Goal: Task Accomplishment & Management: Use online tool/utility

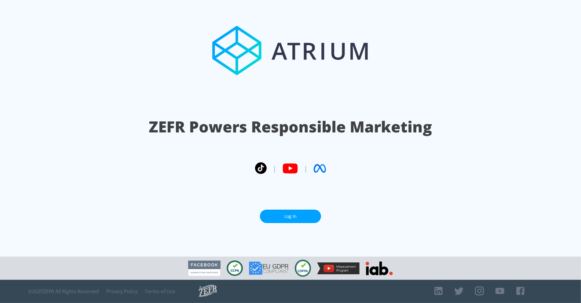
click at [302, 219] on link "Log In" at bounding box center [290, 217] width 61 height 14
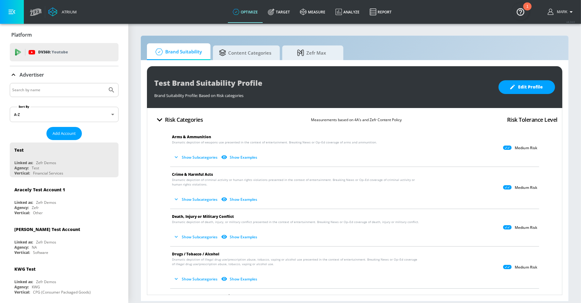
click at [85, 92] on input "Search by name" at bounding box center [58, 90] width 93 height 8
click at [105, 83] on button "Submit Search" at bounding box center [111, 89] width 13 height 13
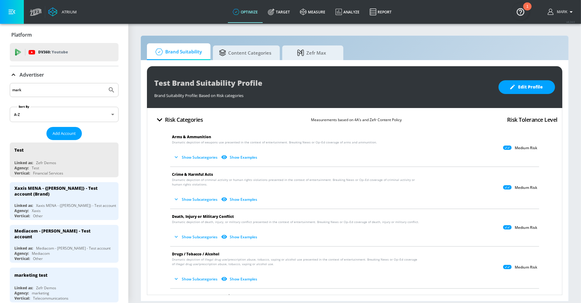
click at [68, 88] on input "mark" at bounding box center [58, 90] width 93 height 8
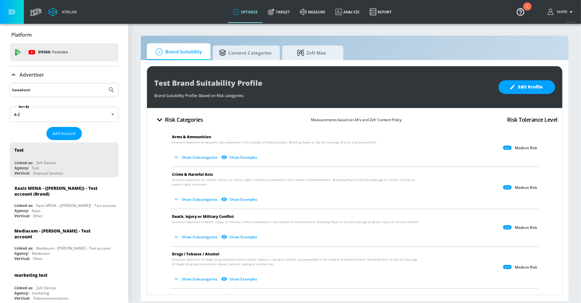
type input "kawakami"
click at [105, 83] on button "Submit Search" at bounding box center [111, 89] width 13 height 13
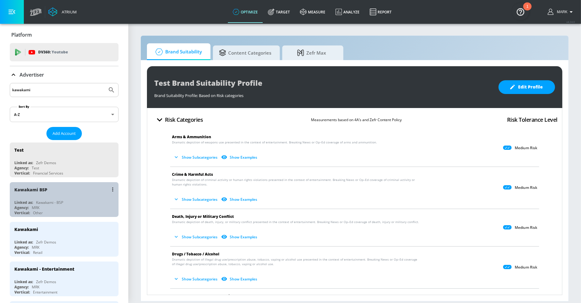
click at [69, 194] on div "Kawakami BSP" at bounding box center [65, 189] width 103 height 15
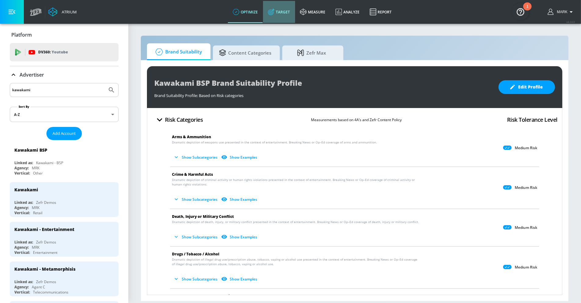
click at [281, 14] on link "Target" at bounding box center [279, 12] width 32 height 22
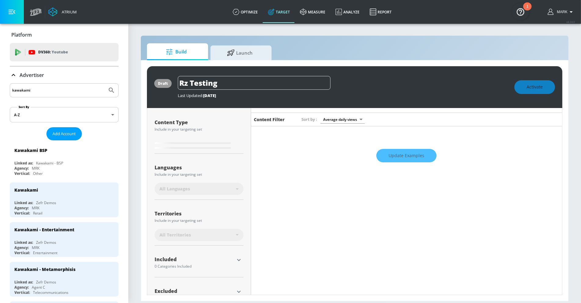
type input "0.6"
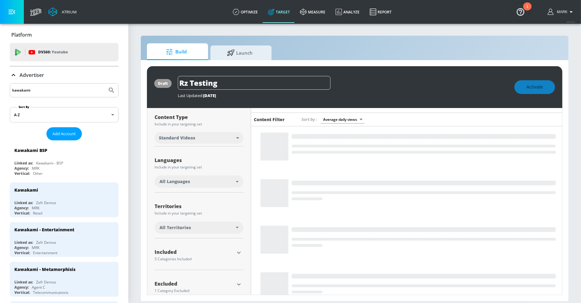
scroll to position [61, 0]
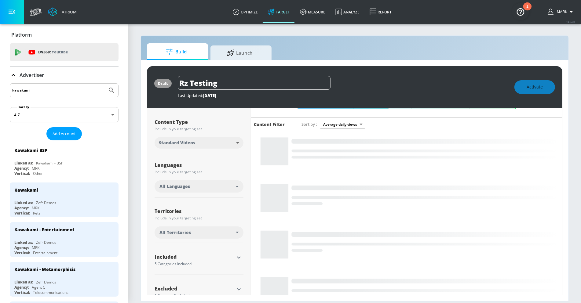
click at [236, 230] on div "All Territories" at bounding box center [199, 233] width 89 height 12
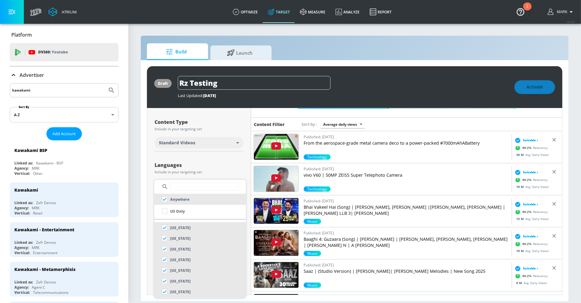
click at [244, 157] on div at bounding box center [290, 151] width 581 height 303
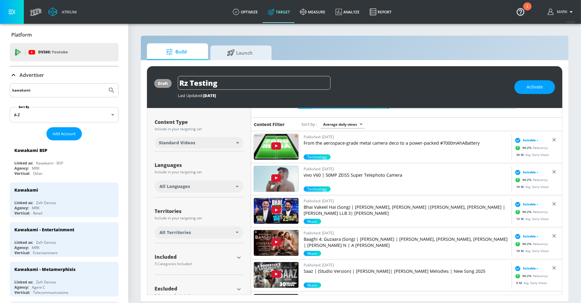
scroll to position [77, 0]
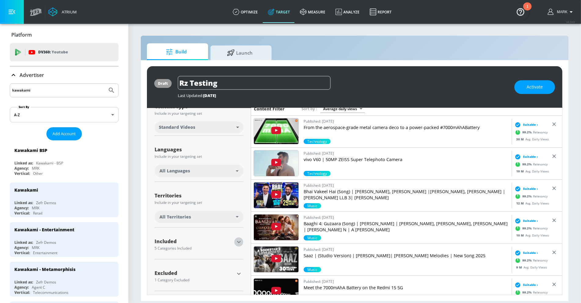
click at [242, 239] on icon "button" at bounding box center [238, 242] width 7 height 7
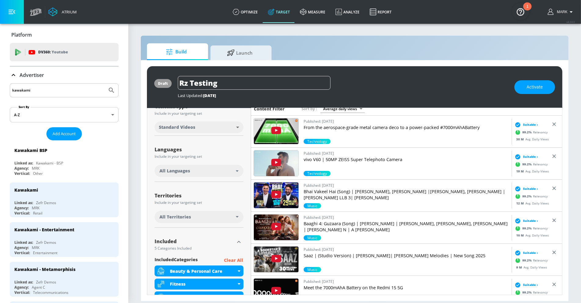
scroll to position [164, 0]
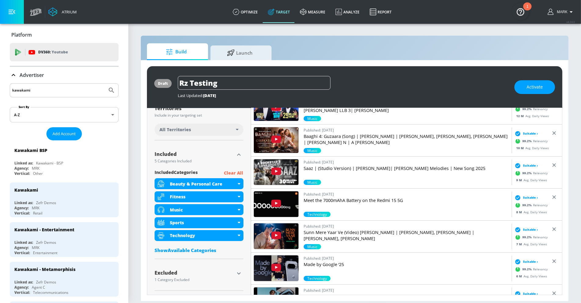
click at [201, 252] on div "Show Available Categories" at bounding box center [199, 251] width 89 height 6
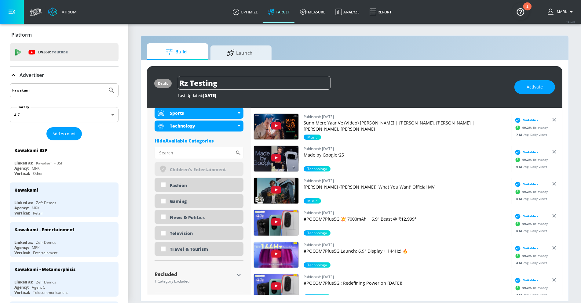
scroll to position [275, 0]
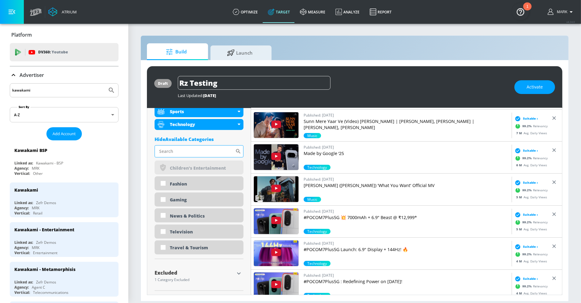
click at [195, 149] on input "Sort By" at bounding box center [195, 151] width 81 height 12
type input "japanese"
click at [184, 278] on div "1 Category Excluded" at bounding box center [195, 280] width 80 height 4
click at [239, 271] on icon "button" at bounding box center [238, 273] width 7 height 7
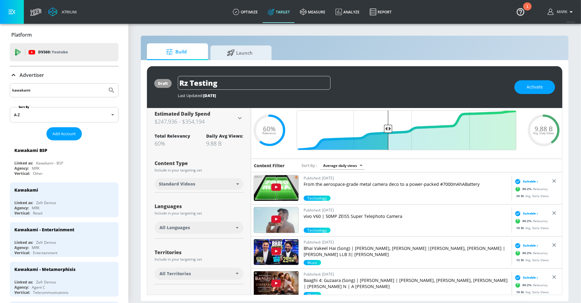
scroll to position [15, 0]
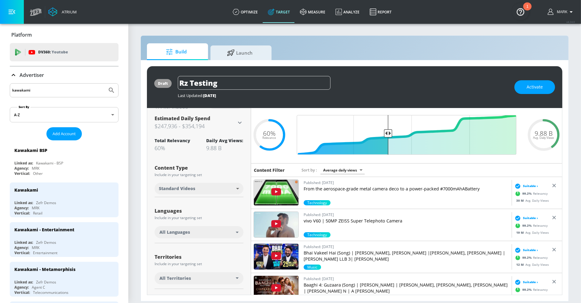
click at [207, 190] on body "Atrium optimize Target measure Analyze Report optimize Target measure Analyze R…" at bounding box center [290, 151] width 581 height 303
click at [139, 208] on div at bounding box center [290, 151] width 581 height 303
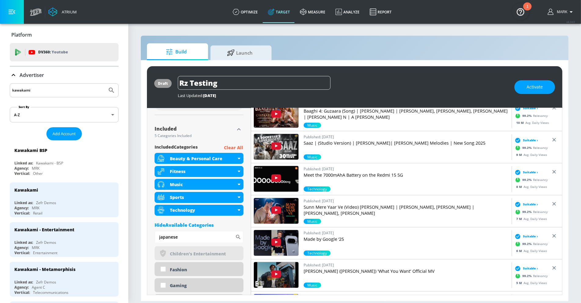
scroll to position [188, 0]
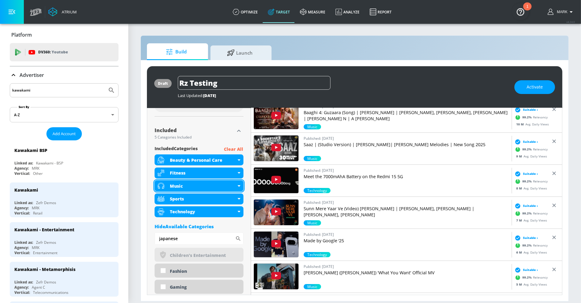
click at [239, 183] on div "Music" at bounding box center [199, 186] width 89 height 11
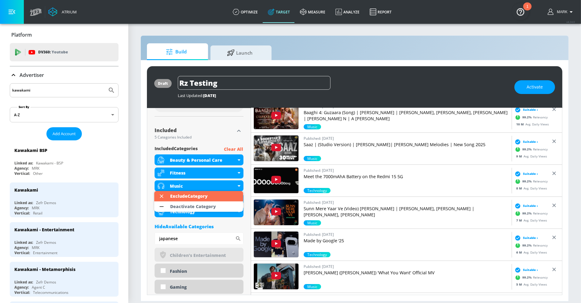
click at [239, 183] on div at bounding box center [290, 151] width 581 height 303
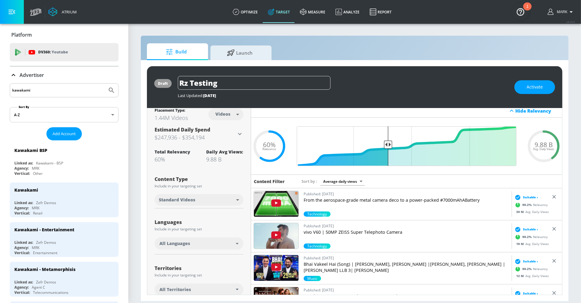
scroll to position [0, 0]
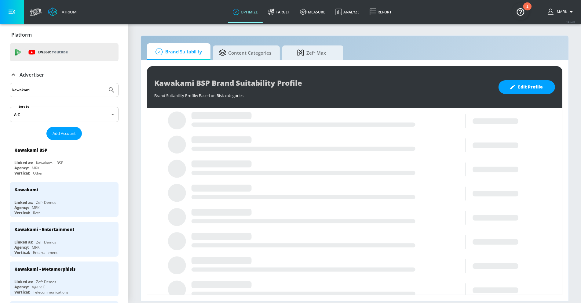
scroll to position [31, 0]
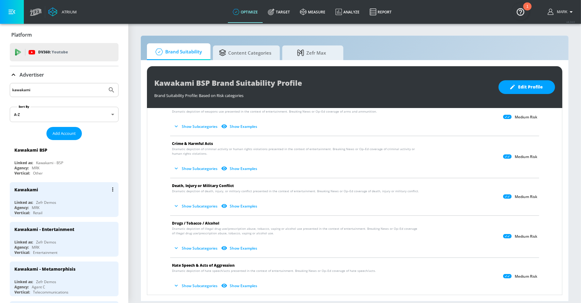
click at [95, 211] on div "Vertical: Retail" at bounding box center [65, 213] width 103 height 5
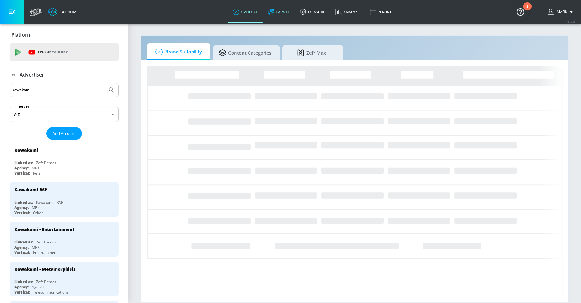
click at [286, 16] on link "Target" at bounding box center [279, 12] width 32 height 22
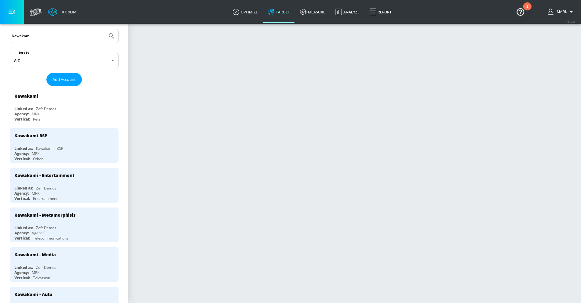
scroll to position [56, 0]
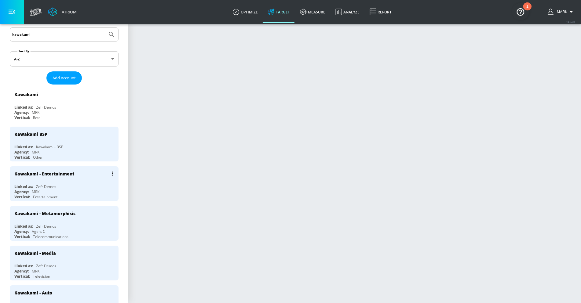
click at [93, 185] on div "Linked as: Zefr Demos" at bounding box center [65, 186] width 103 height 5
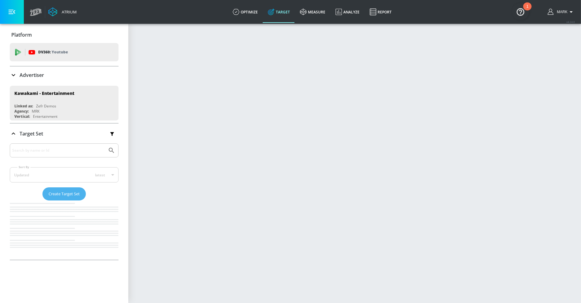
click at [64, 195] on span "Create Target Set" at bounding box center [64, 194] width 31 height 7
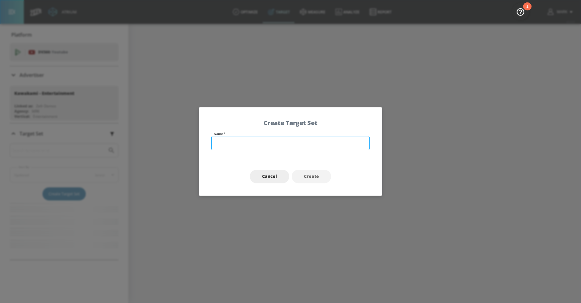
click at [265, 143] on input "text" at bounding box center [290, 143] width 158 height 14
type input "Japanse music"
click at [306, 178] on span "Create" at bounding box center [311, 177] width 15 height 8
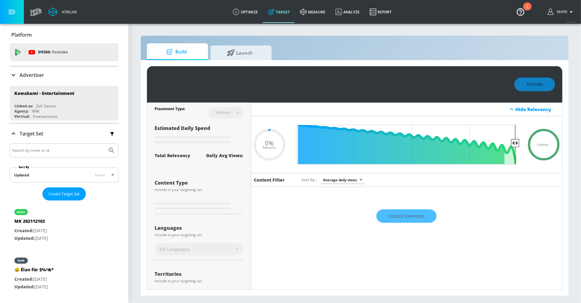
type input "0.05"
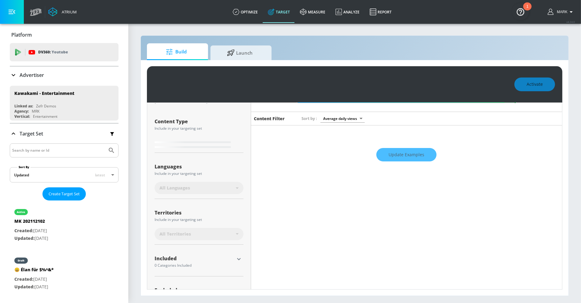
type input "Japanse music"
type input "channels"
type input "0.6"
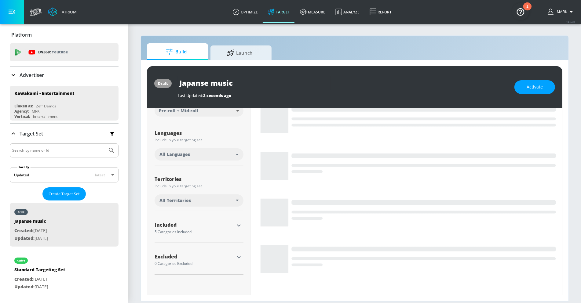
scroll to position [116, 0]
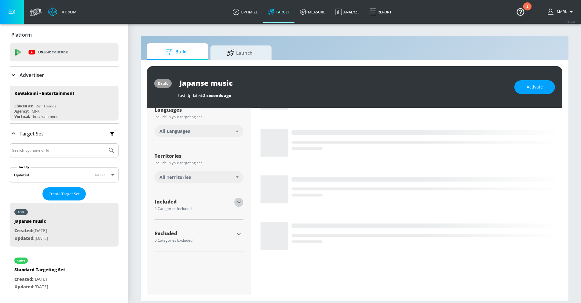
click at [239, 202] on icon "button" at bounding box center [239, 203] width 4 height 2
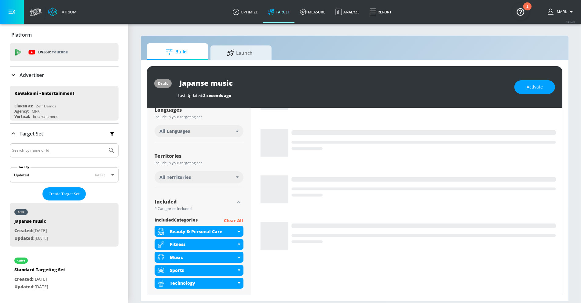
scroll to position [164, 0]
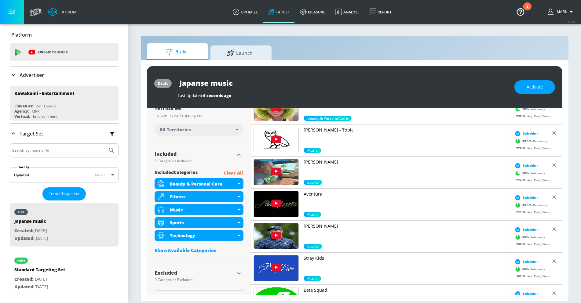
click at [203, 249] on div "Show Available Categories" at bounding box center [199, 251] width 89 height 6
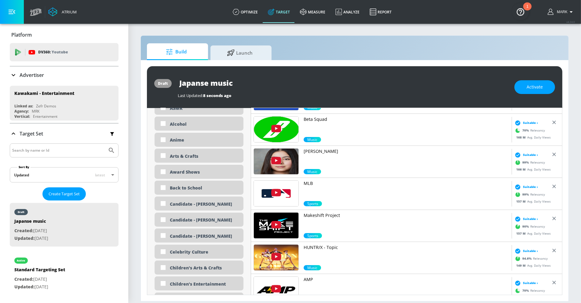
scroll to position [164, 0]
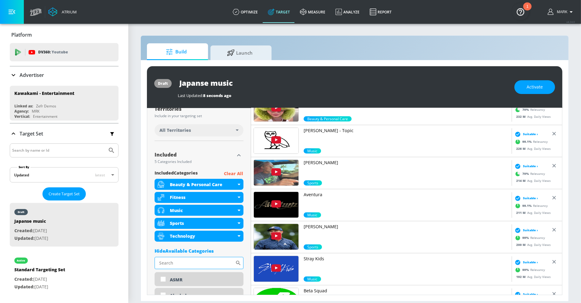
click at [200, 260] on input "Sort By" at bounding box center [195, 263] width 81 height 12
type input "japanese"
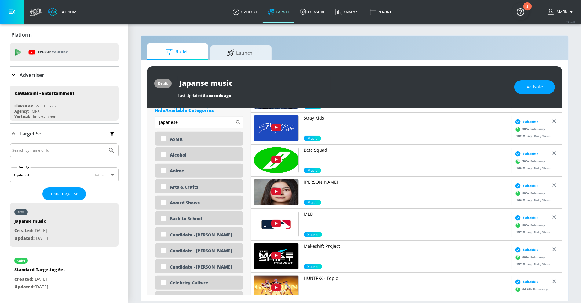
scroll to position [169, 0]
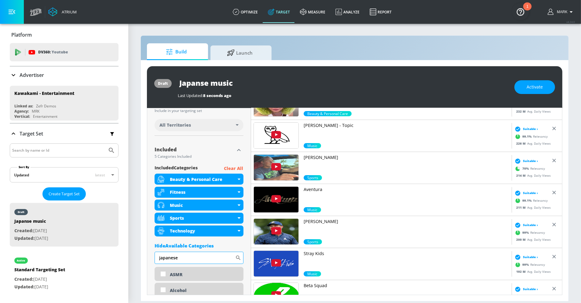
click at [197, 258] on input "japanese" at bounding box center [195, 258] width 81 height 12
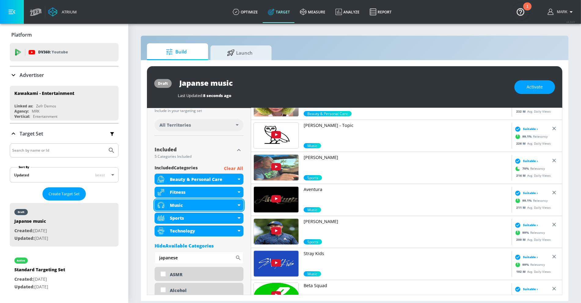
click at [241, 201] on div "Music" at bounding box center [199, 205] width 89 height 11
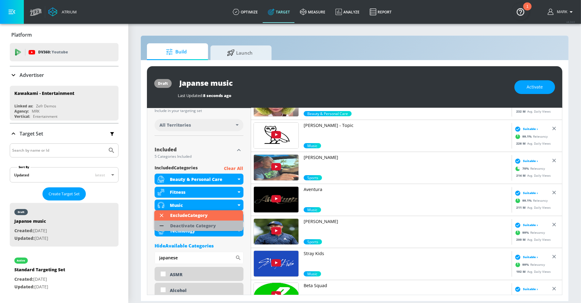
click at [226, 225] on li "Deactivate Category" at bounding box center [198, 226] width 89 height 10
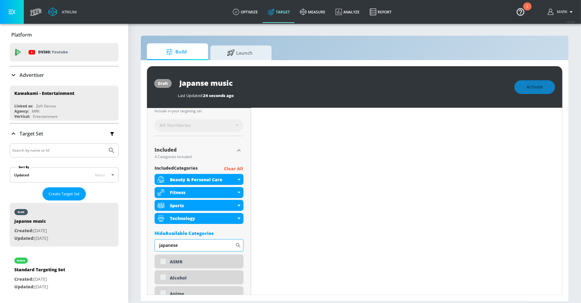
click at [218, 244] on input "japanese" at bounding box center [195, 246] width 81 height 12
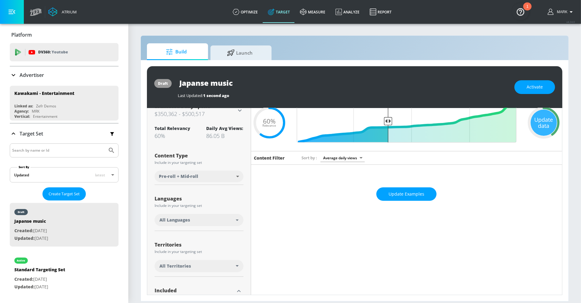
scroll to position [28, 0]
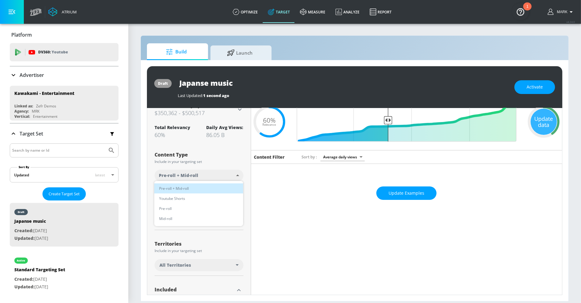
click at [236, 176] on body "Atrium optimize Target measure Analyze Report optimize Target measure Analyze R…" at bounding box center [290, 151] width 581 height 303
click at [266, 175] on div at bounding box center [290, 151] width 581 height 303
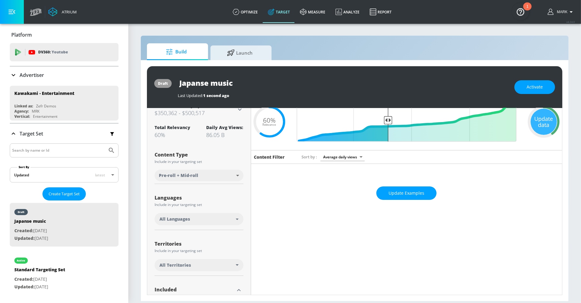
click at [236, 217] on div "All Languages" at bounding box center [199, 219] width 89 height 12
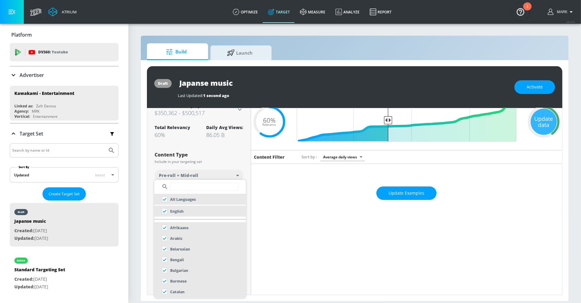
click at [259, 203] on div at bounding box center [290, 151] width 581 height 303
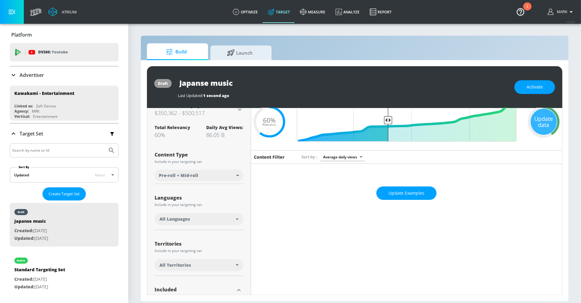
scroll to position [72, 0]
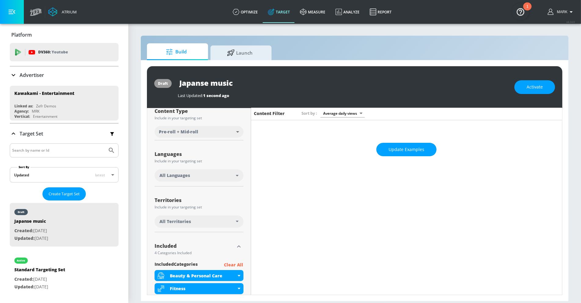
click at [232, 224] on div "All Territories" at bounding box center [199, 222] width 89 height 12
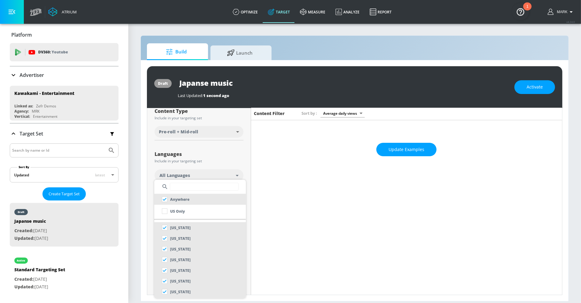
click at [266, 212] on div at bounding box center [290, 151] width 581 height 303
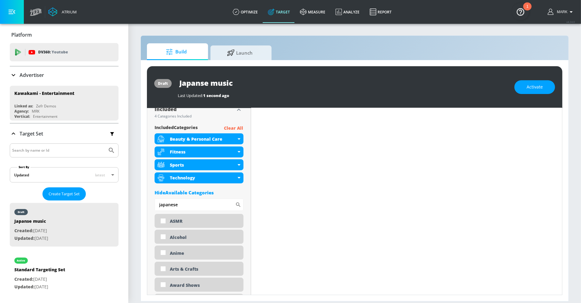
scroll to position [210, 0]
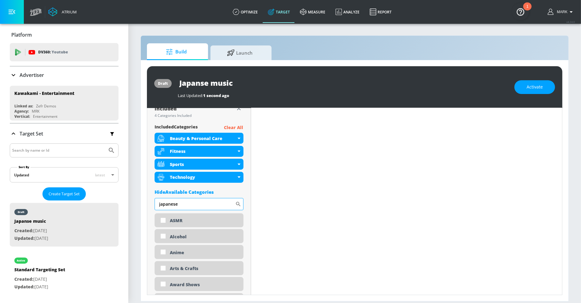
click at [222, 206] on input "japanese" at bounding box center [195, 204] width 81 height 12
click at [238, 204] on icon at bounding box center [238, 204] width 5 height 5
click at [214, 202] on input "japanese" at bounding box center [195, 204] width 81 height 12
type input "asmr"
type input "a"
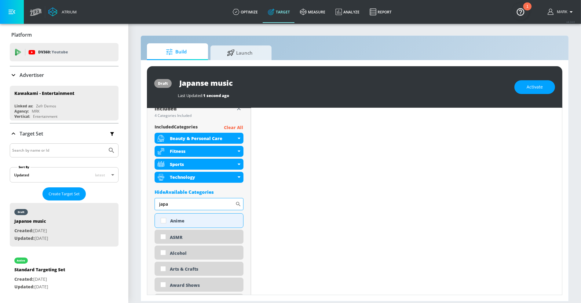
type input "[GEOGRAPHIC_DATA]"
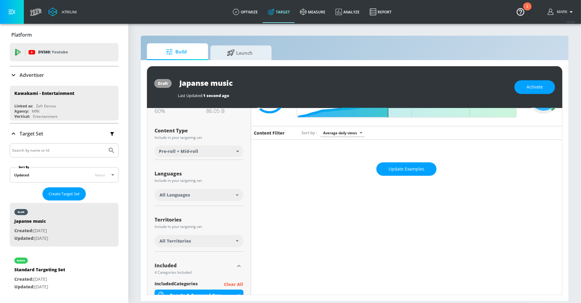
scroll to position [0, 0]
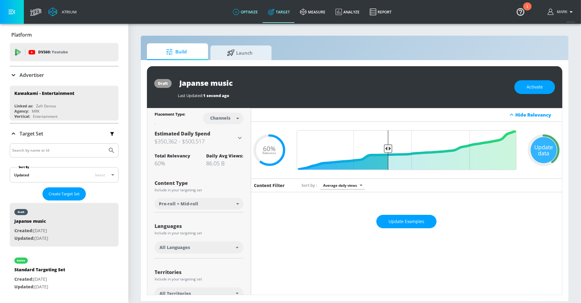
type input "[GEOGRAPHIC_DATA]"
click at [256, 14] on link "optimize" at bounding box center [245, 12] width 35 height 22
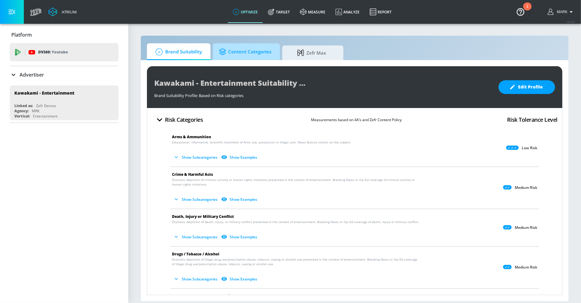
click at [257, 54] on span "Content Categories" at bounding box center [245, 52] width 52 height 15
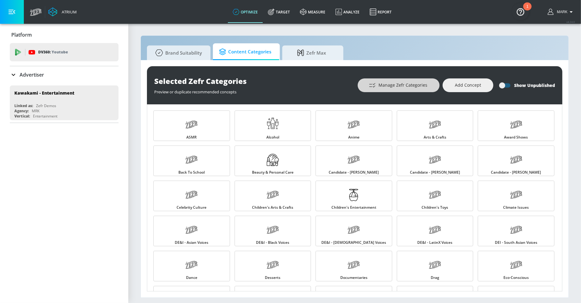
click at [412, 88] on span "Manage Zefr Categories" at bounding box center [398, 86] width 57 height 8
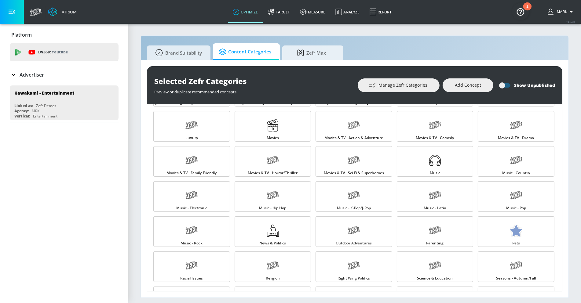
scroll to position [525, 0]
